Goal: Task Accomplishment & Management: Manage account settings

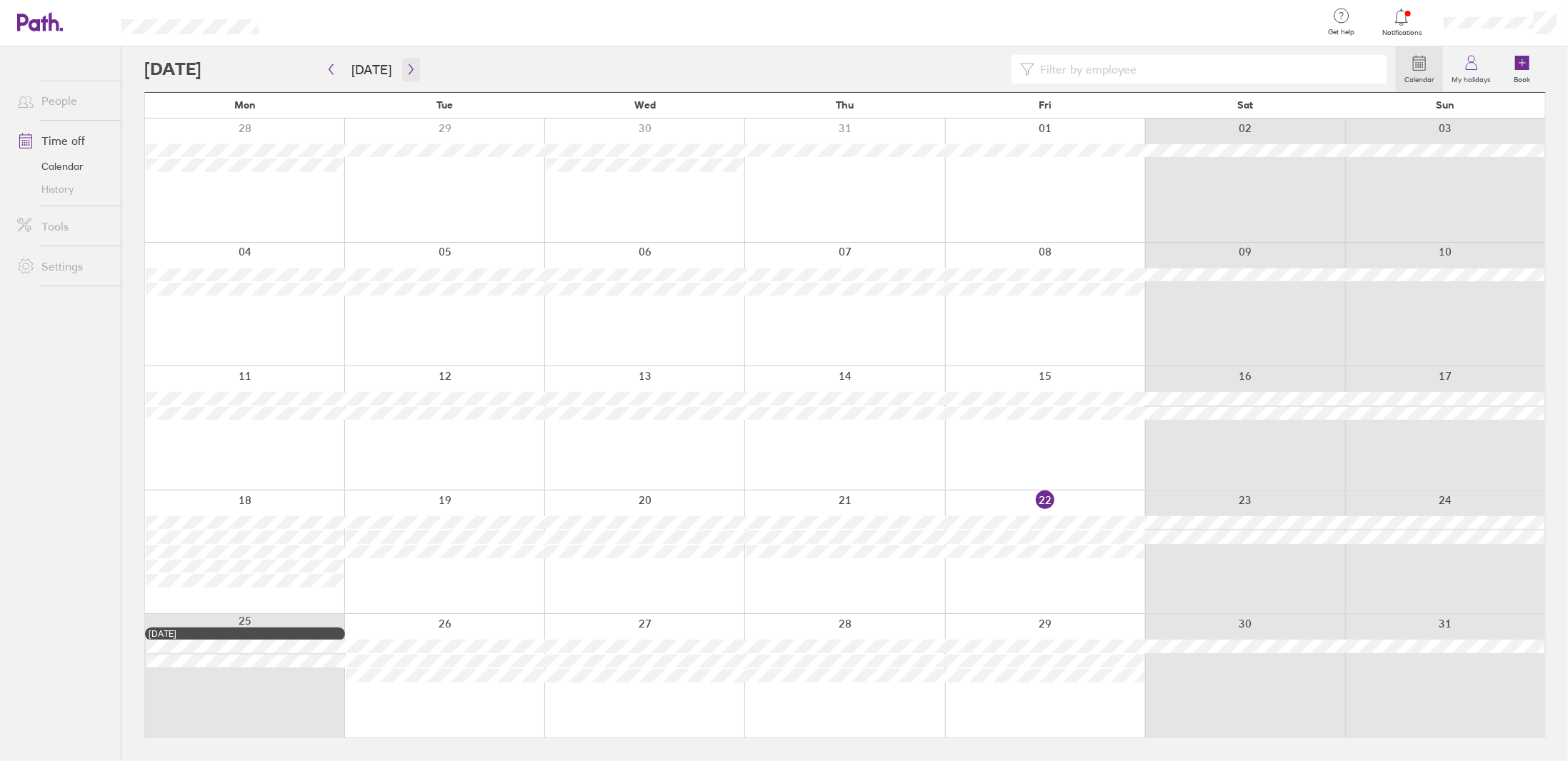
click at [406, 61] on button "button" at bounding box center [411, 69] width 18 height 24
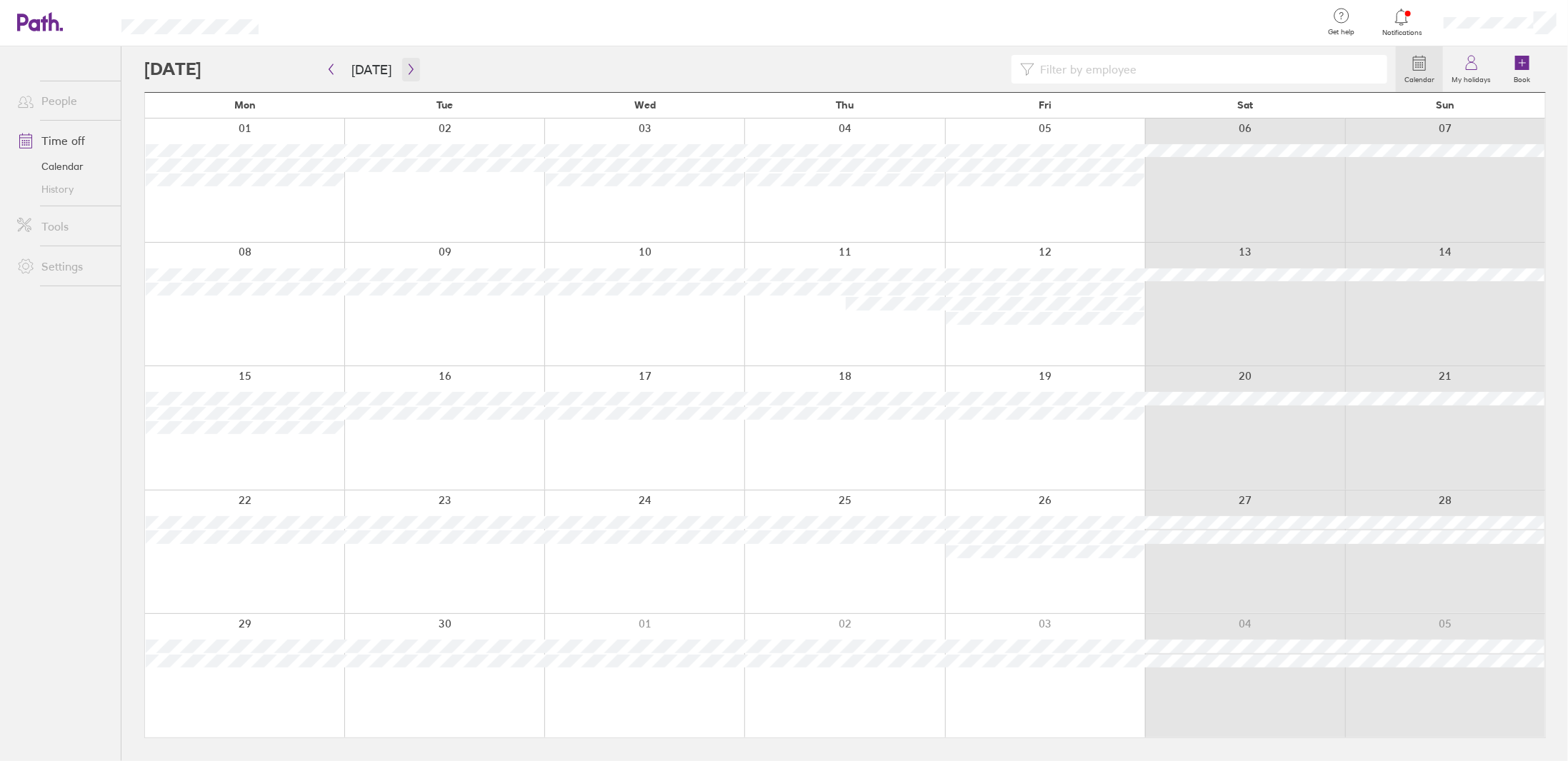
click at [406, 61] on button "button" at bounding box center [411, 69] width 18 height 24
click at [406, 66] on icon "button" at bounding box center [411, 69] width 11 height 12
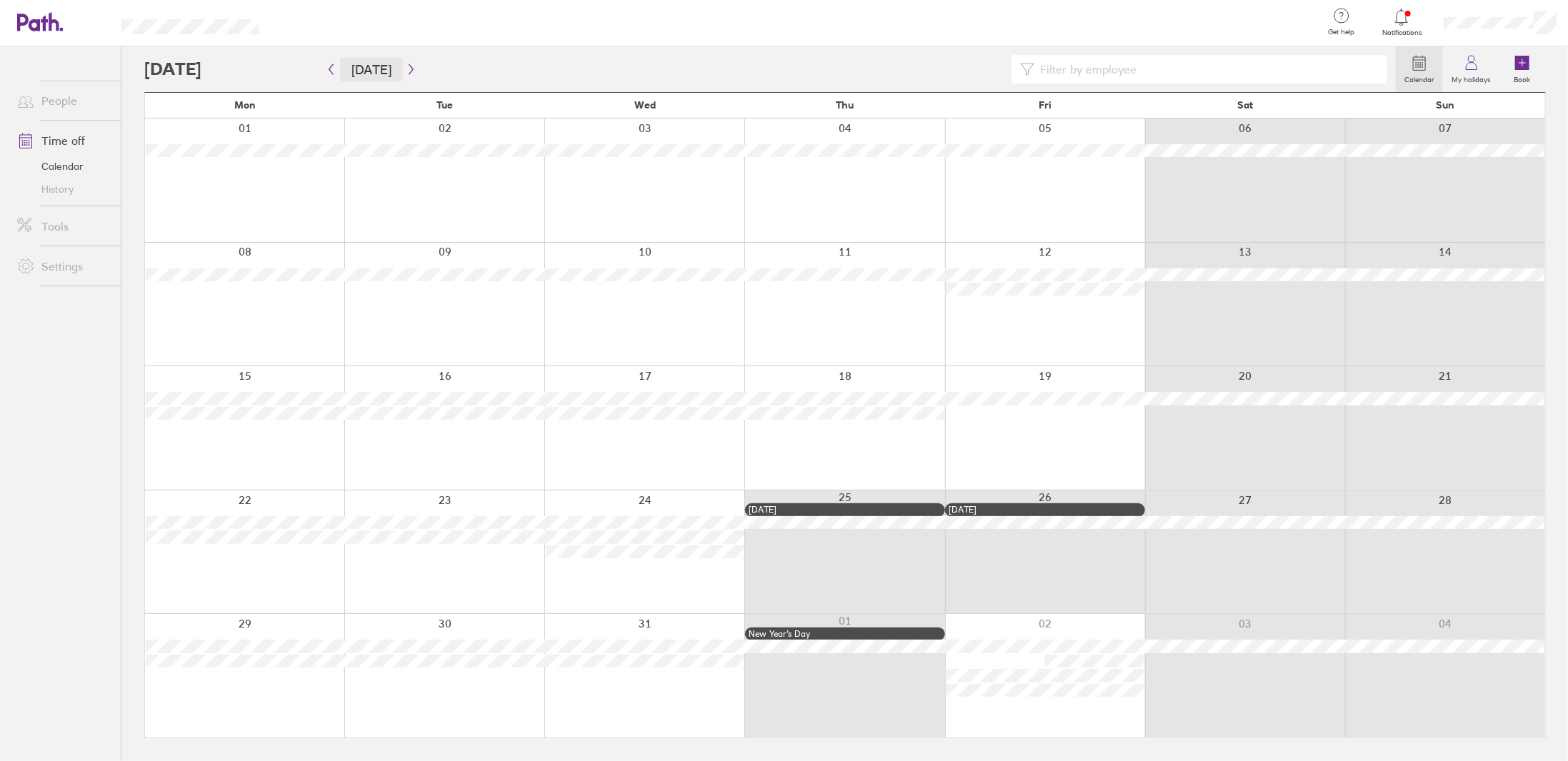
click at [378, 65] on button "[DATE]" at bounding box center [371, 69] width 63 height 24
